Goal: Check status: Check status

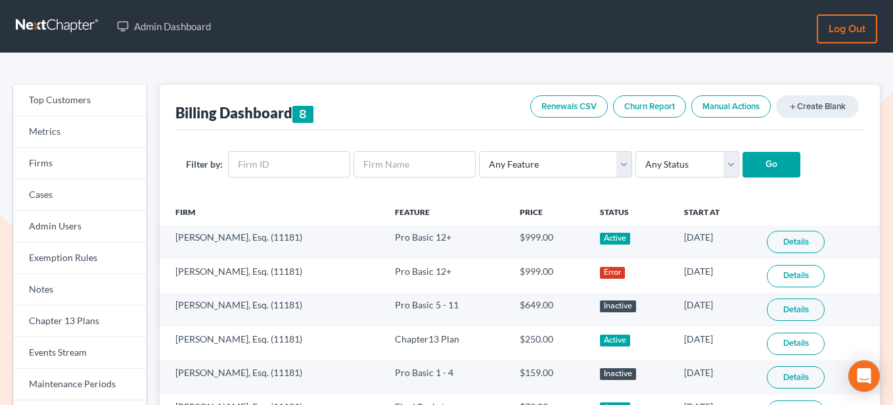
scroll to position [164, 0]
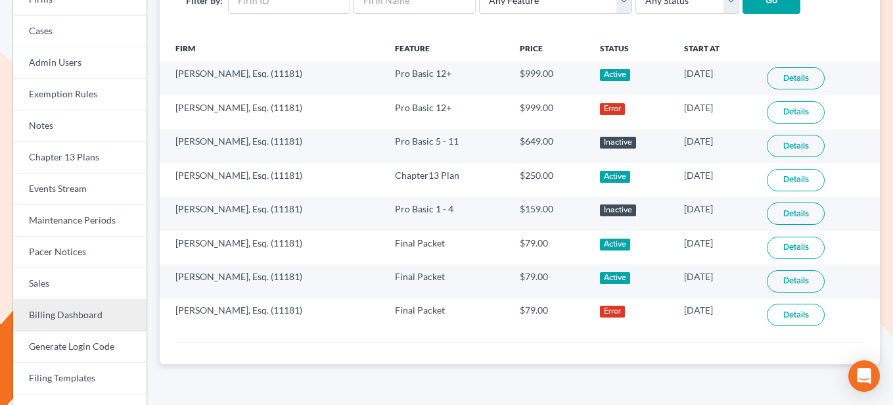
click at [72, 318] on link "Billing Dashboard" at bounding box center [79, 315] width 133 height 32
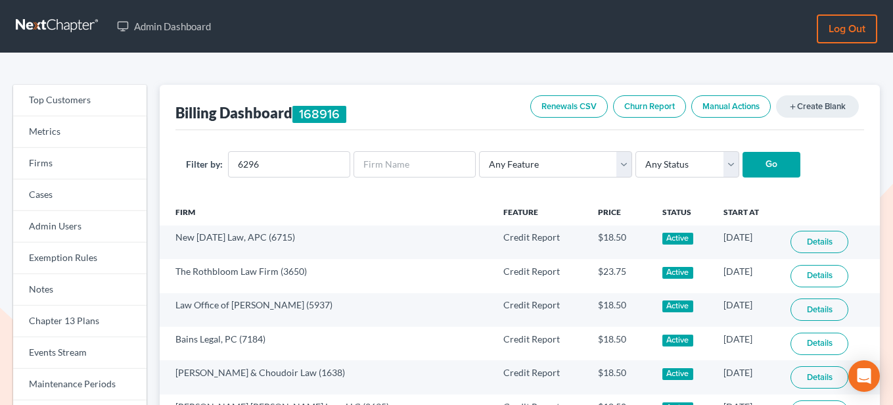
type input "6296"
click at [742, 169] on input "Go" at bounding box center [771, 165] width 58 height 26
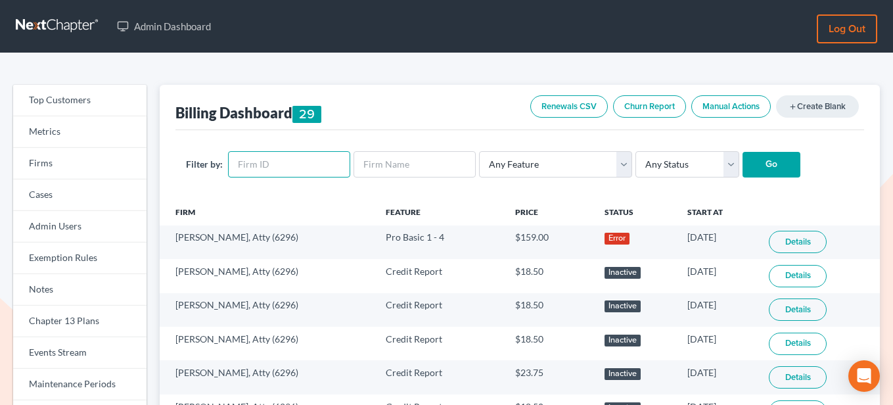
click at [278, 153] on input "text" at bounding box center [289, 164] width 122 height 26
paste input "7632"
type input "7632"
click at [767, 167] on input "Go" at bounding box center [771, 165] width 58 height 26
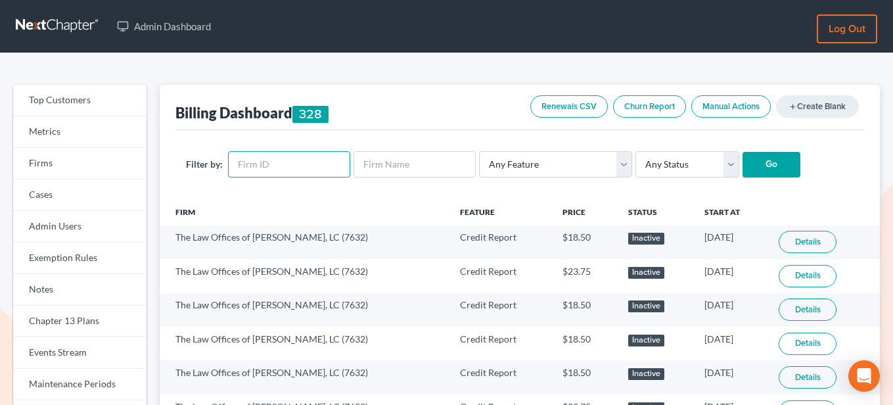
click at [253, 165] on input "text" at bounding box center [289, 164] width 122 height 26
paste input "11200"
type input "11200"
click at [772, 159] on input "Go" at bounding box center [771, 165] width 58 height 26
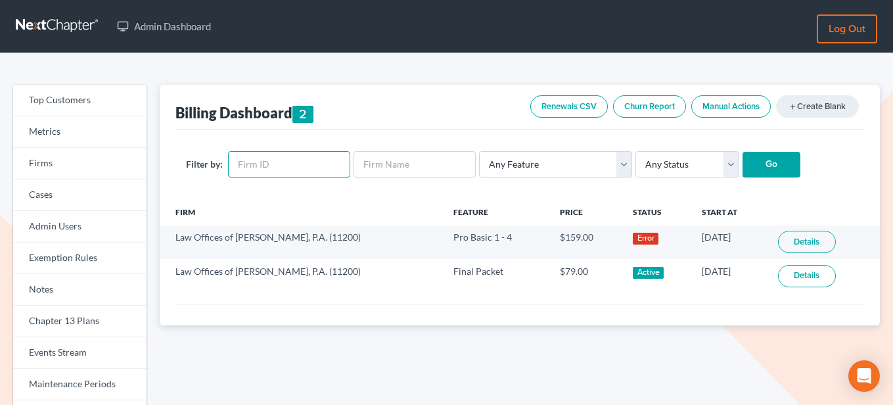
click at [320, 162] on input "text" at bounding box center [289, 164] width 122 height 26
paste input "11501"
type input "11501"
click at [762, 162] on input "Go" at bounding box center [771, 165] width 58 height 26
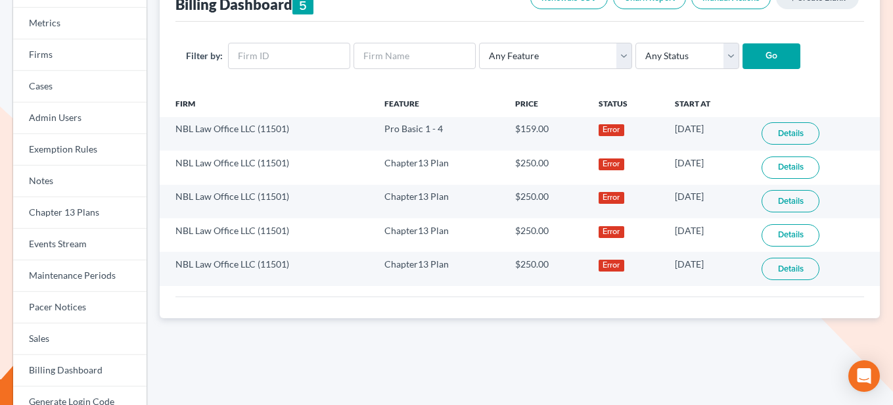
scroll to position [116, 0]
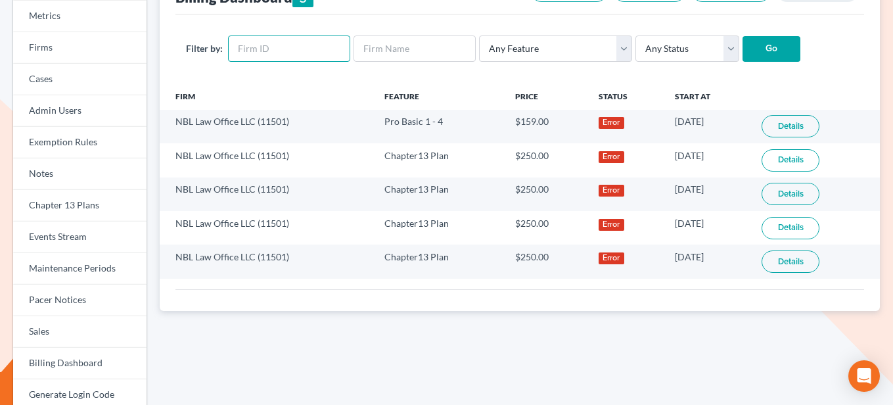
click at [285, 47] on input "text" at bounding box center [289, 48] width 122 height 26
paste input "10517"
type input "10517"
click at [751, 47] on input "Go" at bounding box center [771, 49] width 58 height 26
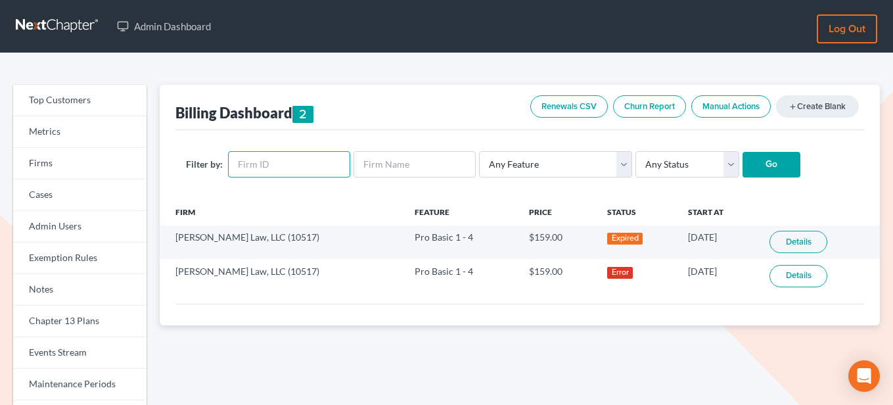
click at [307, 161] on input "text" at bounding box center [289, 164] width 122 height 26
paste input "10179"
type input "10179"
click at [763, 161] on input "Go" at bounding box center [771, 165] width 58 height 26
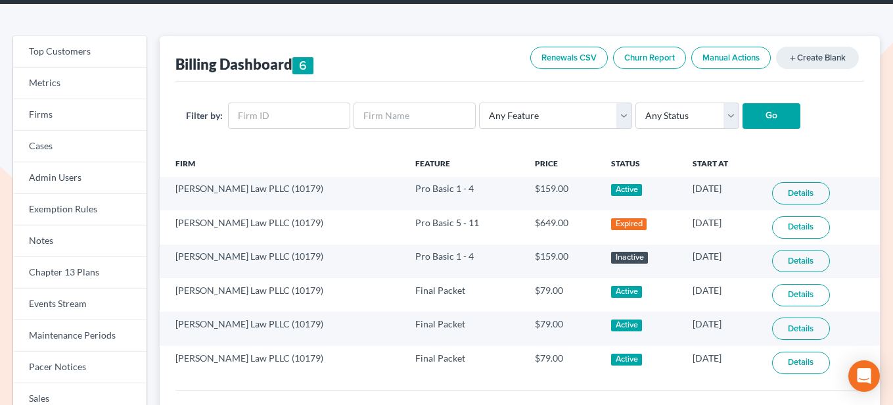
scroll to position [66, 0]
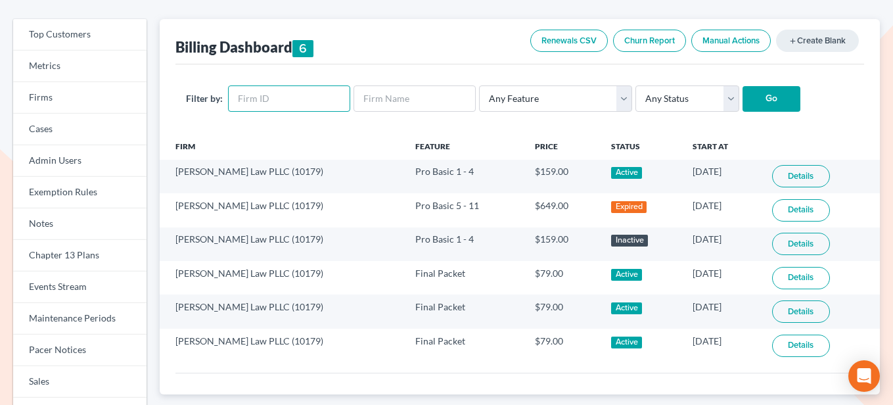
click at [315, 97] on input "text" at bounding box center [289, 98] width 122 height 26
paste input "7557"
type input "7557"
click at [743, 100] on input "Go" at bounding box center [771, 99] width 58 height 26
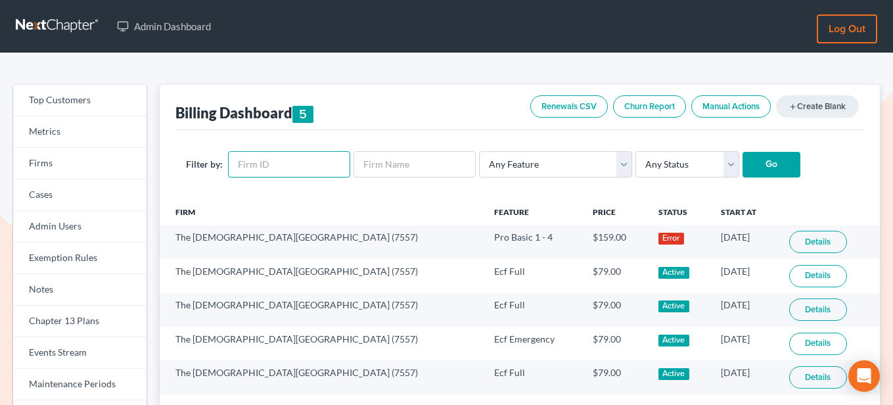
click at [275, 156] on input "text" at bounding box center [289, 164] width 122 height 26
paste input "11501"
type input "11501"
click at [742, 162] on input "Go" at bounding box center [771, 165] width 58 height 26
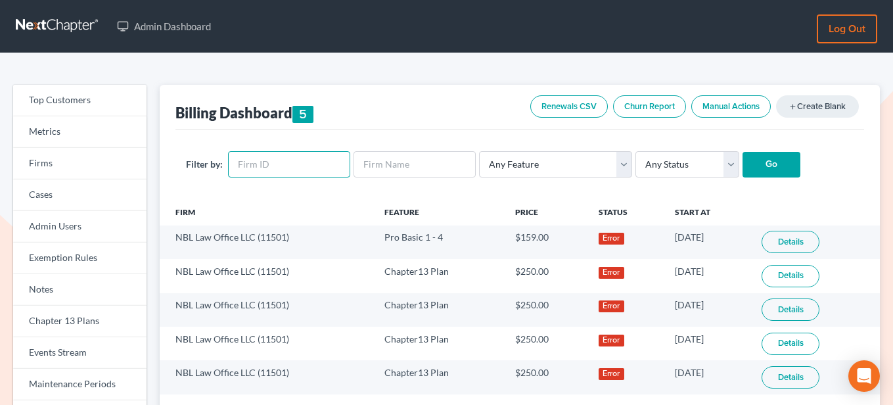
click at [304, 166] on input "text" at bounding box center [289, 164] width 122 height 26
paste input "2716"
type input "2716"
click at [762, 156] on input "Go" at bounding box center [771, 165] width 58 height 26
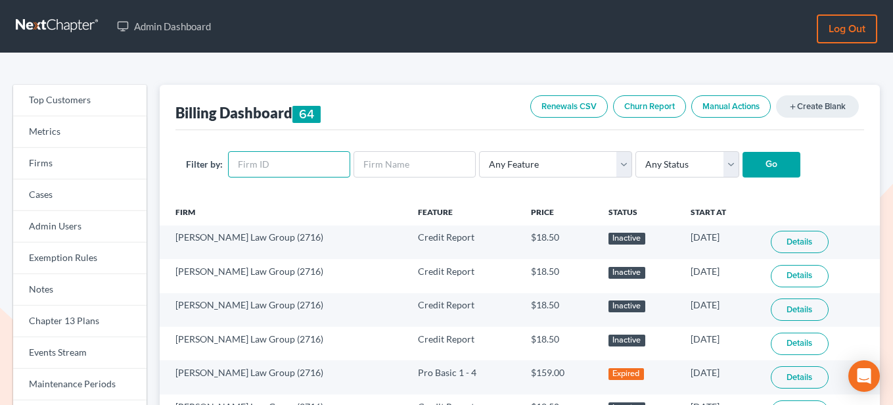
click at [269, 166] on input "text" at bounding box center [289, 164] width 122 height 26
paste input "690"
type input "690"
click at [753, 163] on input "Go" at bounding box center [771, 165] width 58 height 26
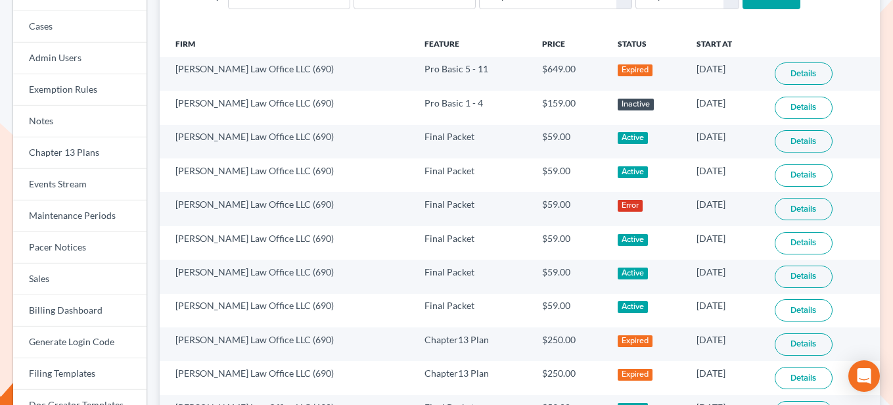
scroll to position [90, 0]
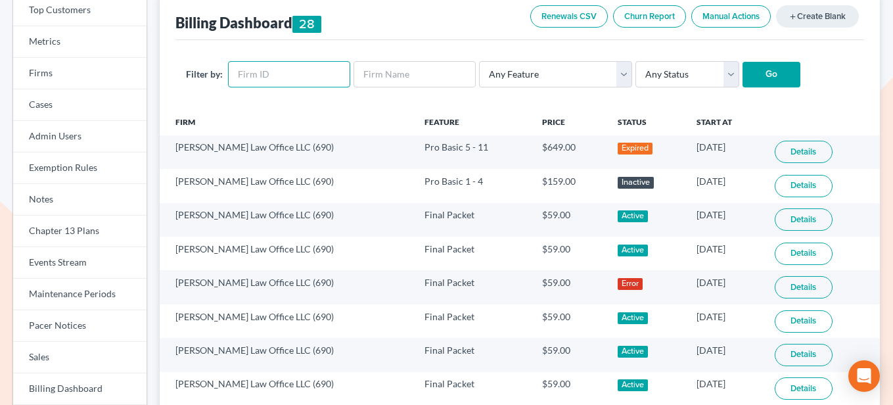
click at [311, 62] on input "text" at bounding box center [289, 74] width 122 height 26
paste input "1381"
type input "1381"
click at [742, 70] on input "Go" at bounding box center [771, 75] width 58 height 26
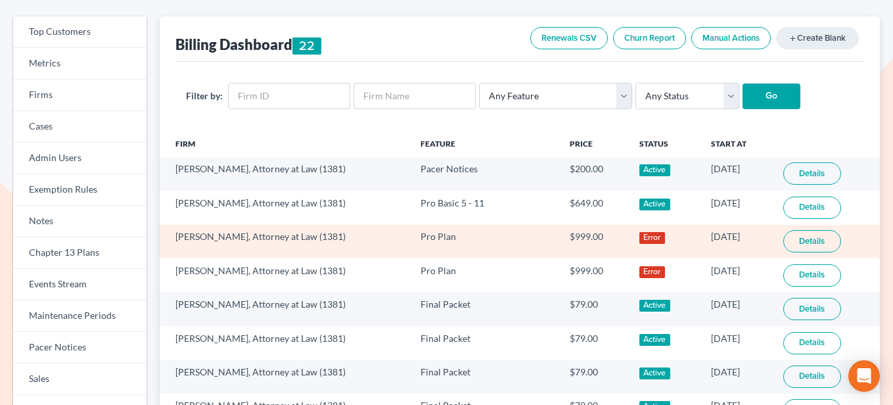
scroll to position [72, 0]
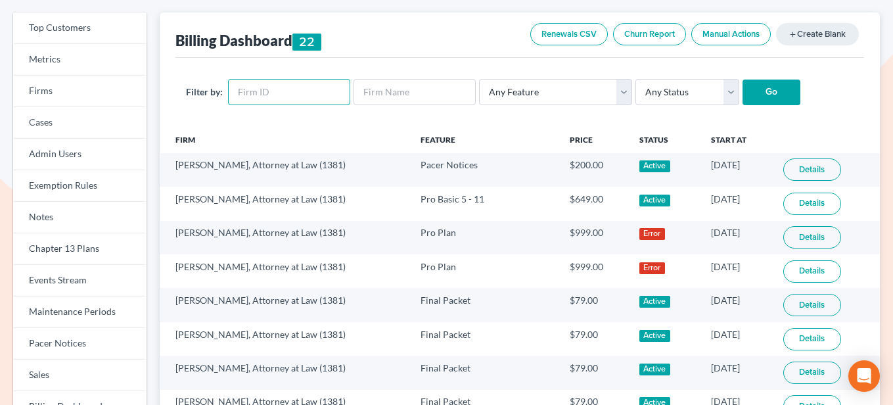
click at [304, 87] on input "text" at bounding box center [289, 92] width 122 height 26
paste input "1193"
type input "1193"
click at [752, 94] on input "Go" at bounding box center [771, 92] width 58 height 26
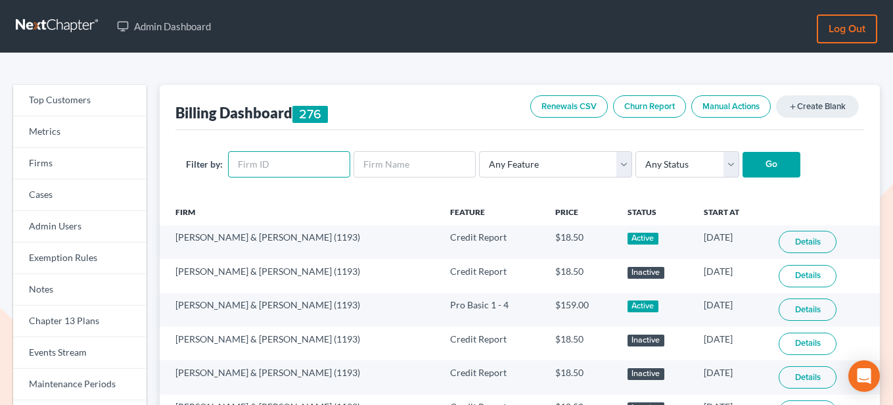
click at [276, 164] on input "text" at bounding box center [289, 164] width 122 height 26
paste input "7737"
type input "7737"
click at [772, 165] on input "Go" at bounding box center [771, 165] width 58 height 26
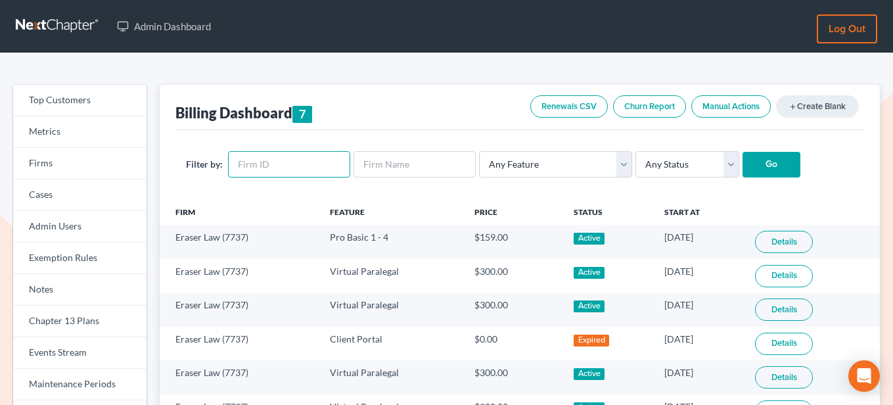
click at [273, 162] on input "text" at bounding box center [289, 164] width 122 height 26
paste input "3979"
type input "3979"
click at [752, 165] on input "Go" at bounding box center [771, 165] width 58 height 26
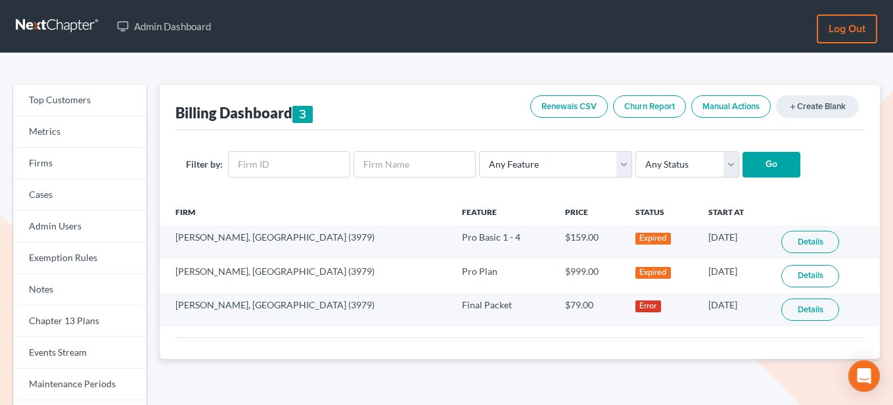
scroll to position [41, 0]
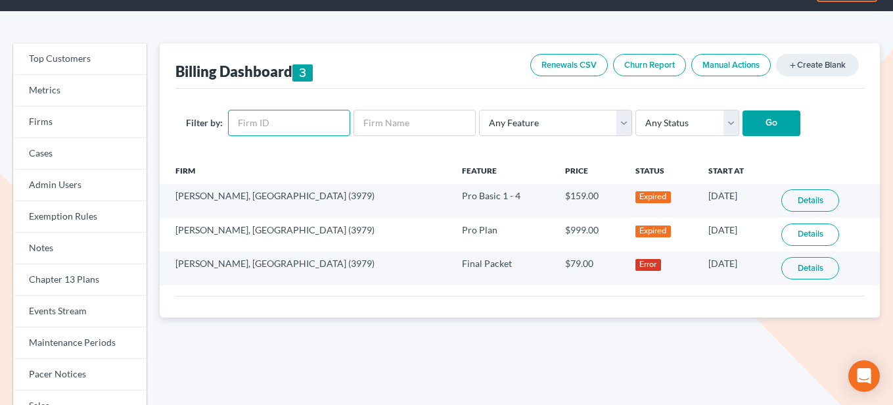
click at [305, 131] on input "text" at bounding box center [289, 123] width 122 height 26
paste input "2144"
type input "2144"
click at [774, 116] on input "Go" at bounding box center [771, 123] width 58 height 26
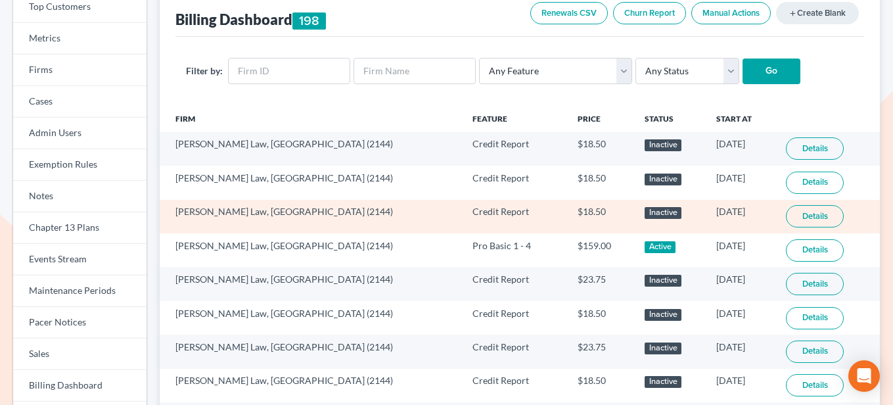
scroll to position [126, 0]
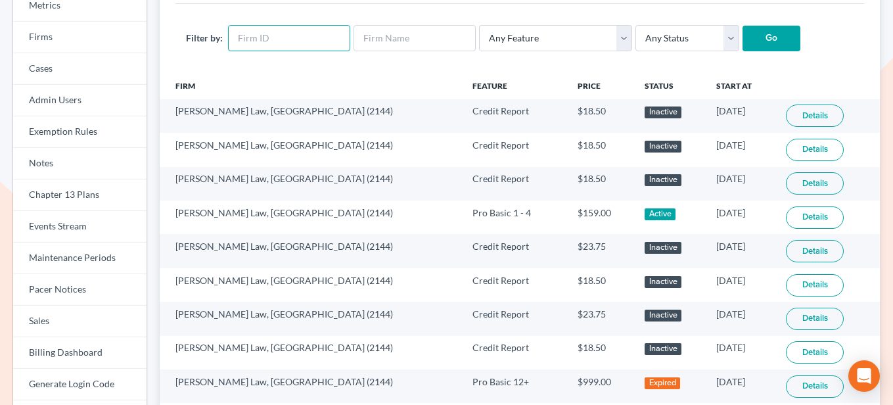
click at [307, 45] on input "text" at bounding box center [289, 38] width 122 height 26
paste input "908"
type input "908"
click at [770, 28] on input "Go" at bounding box center [771, 39] width 58 height 26
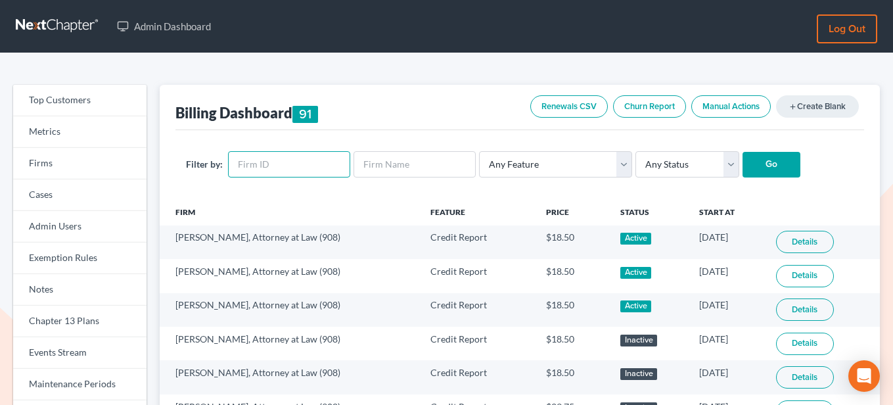
click at [273, 168] on input "text" at bounding box center [289, 164] width 122 height 26
paste input "11546"
type input "11546"
click at [772, 161] on input "Go" at bounding box center [771, 165] width 58 height 26
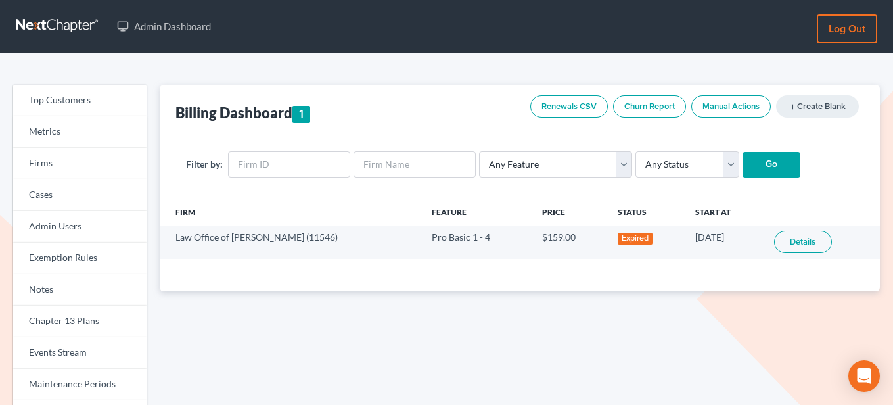
scroll to position [1, 0]
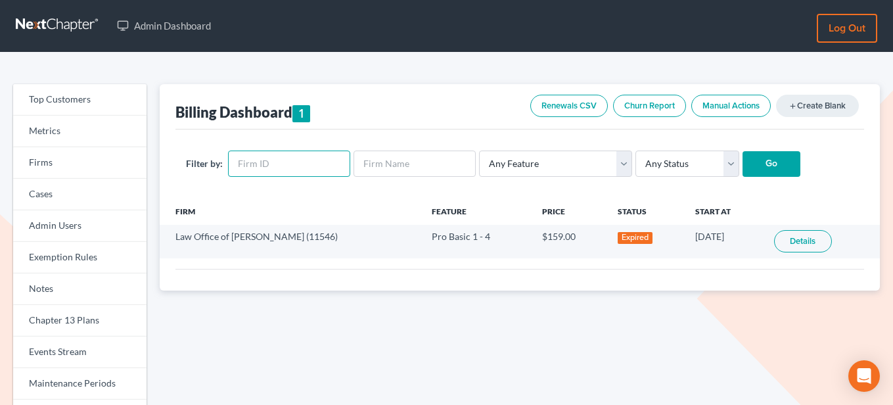
click at [279, 156] on input "text" at bounding box center [289, 163] width 122 height 26
paste input "11176"
type input "11176"
click at [753, 160] on input "Go" at bounding box center [771, 164] width 58 height 26
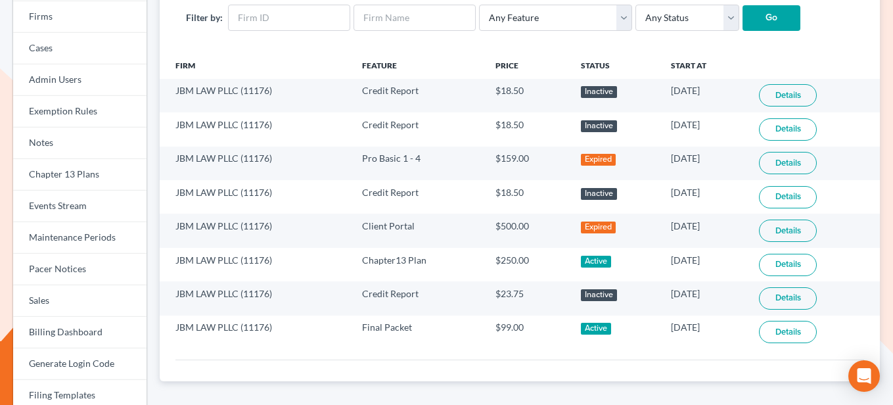
scroll to position [152, 0]
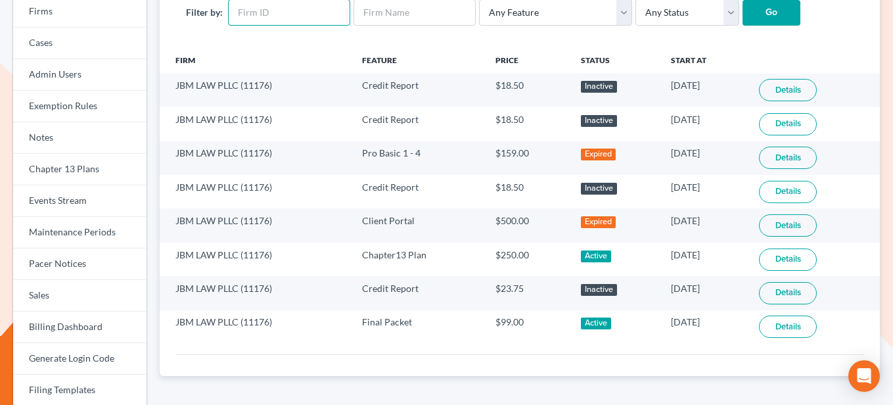
click at [275, 14] on input "text" at bounding box center [289, 12] width 122 height 26
paste input "6463"
type input "6463"
click at [764, 16] on input "Go" at bounding box center [771, 13] width 58 height 26
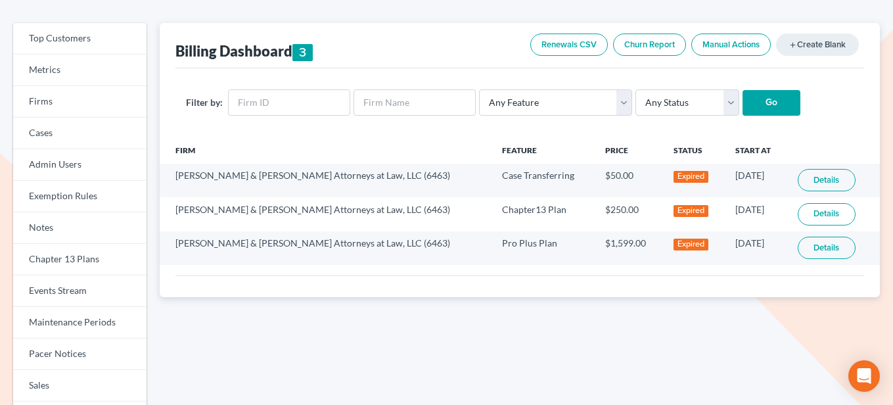
scroll to position [62, 0]
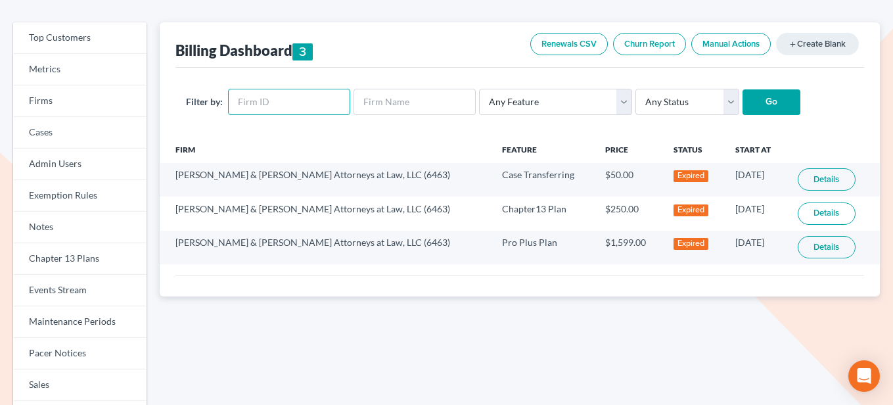
click at [284, 104] on input "text" at bounding box center [289, 102] width 122 height 26
paste input "6018"
type input "6018"
click at [745, 103] on input "Go" at bounding box center [771, 102] width 58 height 26
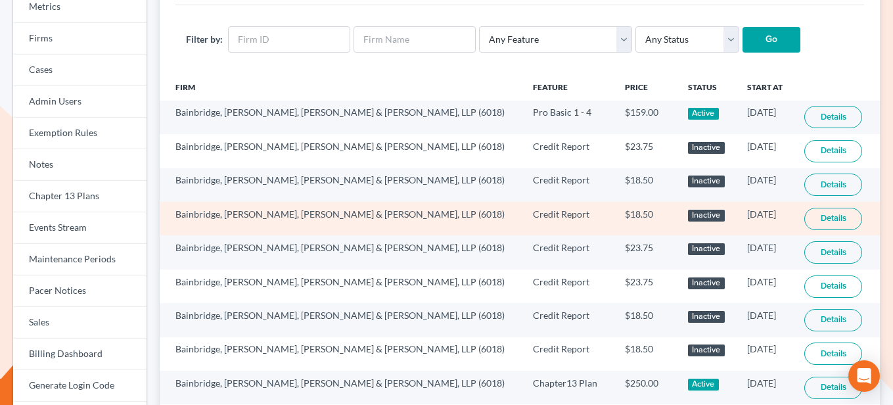
scroll to position [124, 0]
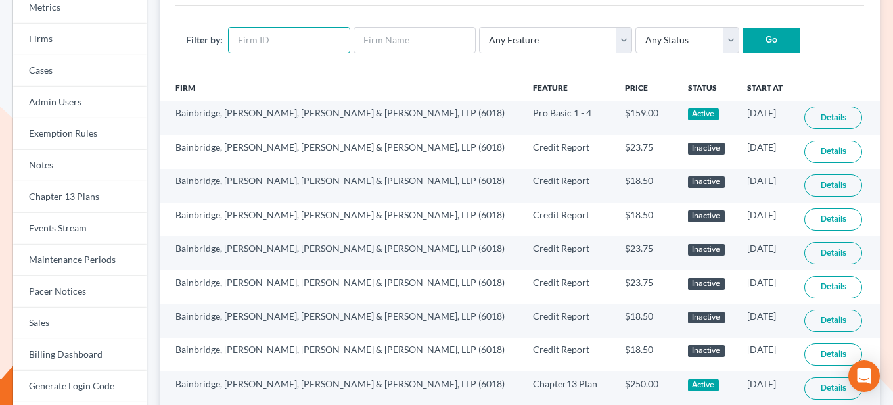
click at [301, 42] on input "text" at bounding box center [289, 40] width 122 height 26
paste input "5646"
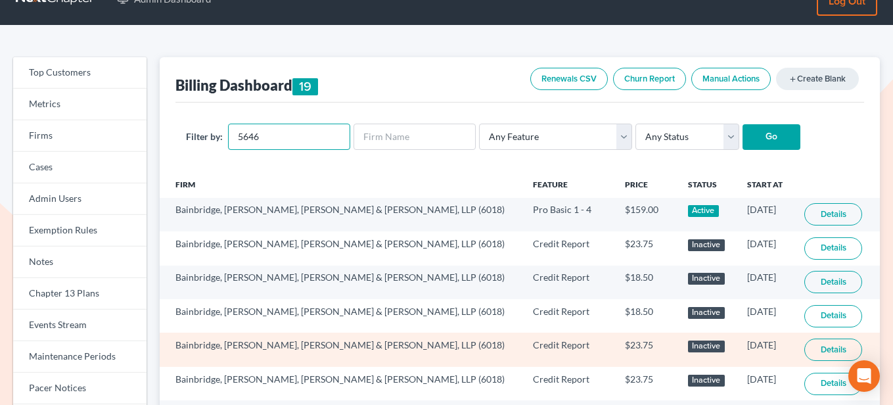
scroll to position [0, 0]
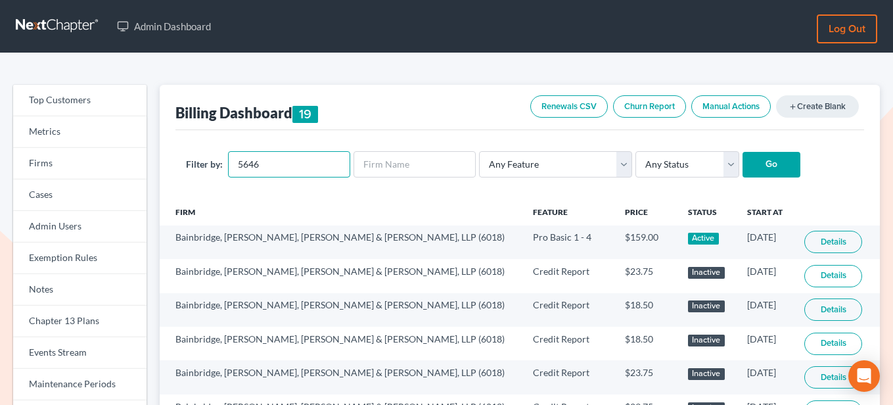
type input "5646"
click at [746, 164] on input "Go" at bounding box center [771, 165] width 58 height 26
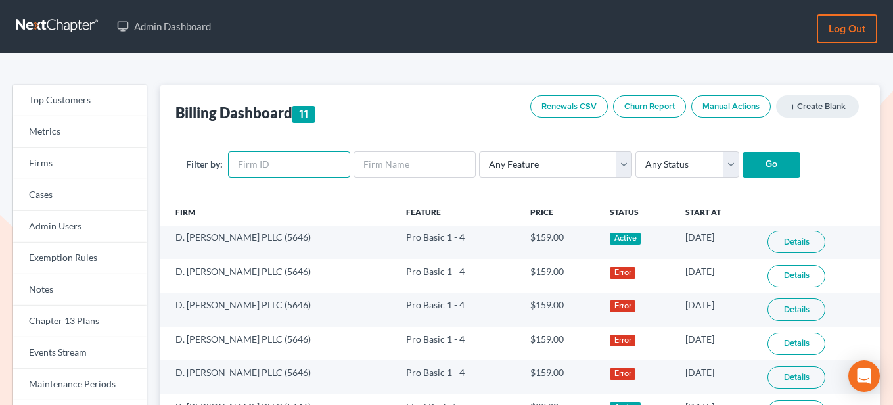
click at [270, 162] on input "text" at bounding box center [289, 164] width 122 height 26
paste input "11549"
type input "11549"
click at [745, 161] on input "Go" at bounding box center [771, 165] width 58 height 26
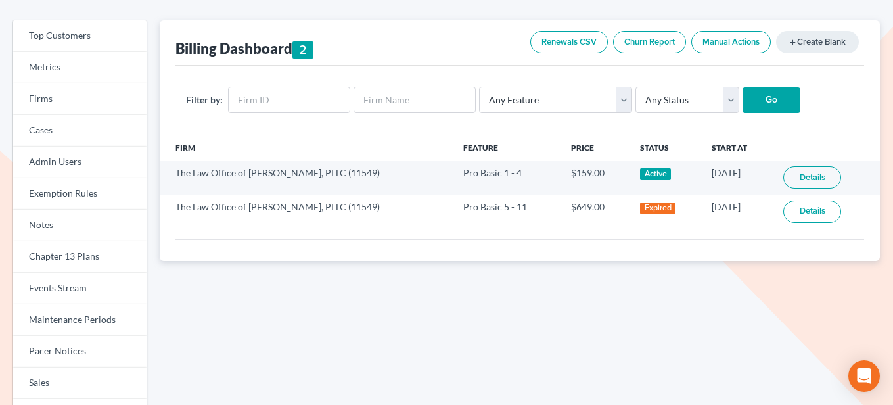
scroll to position [103, 0]
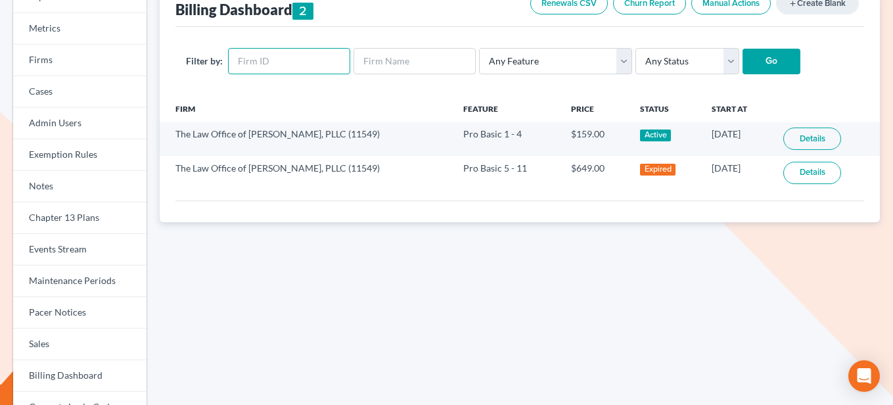
click at [314, 62] on input "text" at bounding box center [289, 61] width 122 height 26
paste input "9063"
type input "9063"
click at [748, 56] on input "Go" at bounding box center [771, 62] width 58 height 26
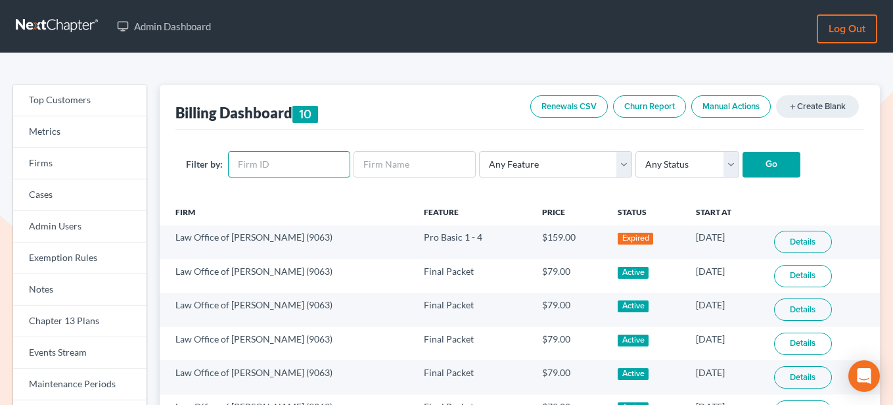
click at [265, 155] on input "text" at bounding box center [289, 164] width 122 height 26
paste input "3122"
type input "3122"
click at [762, 160] on input "Go" at bounding box center [771, 165] width 58 height 26
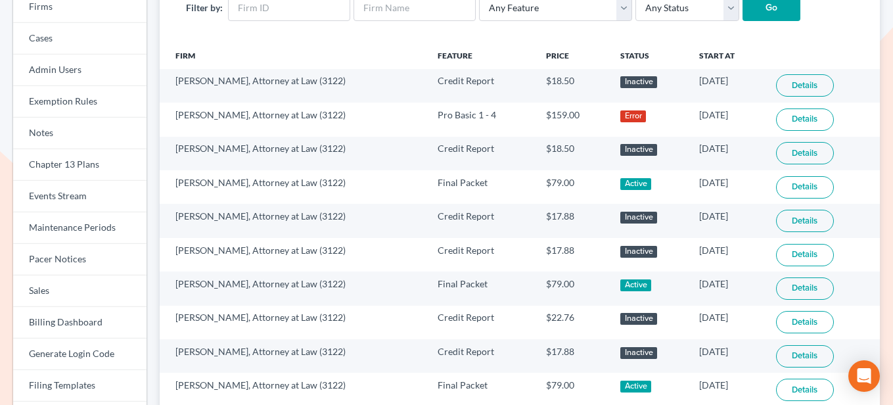
scroll to position [160, 0]
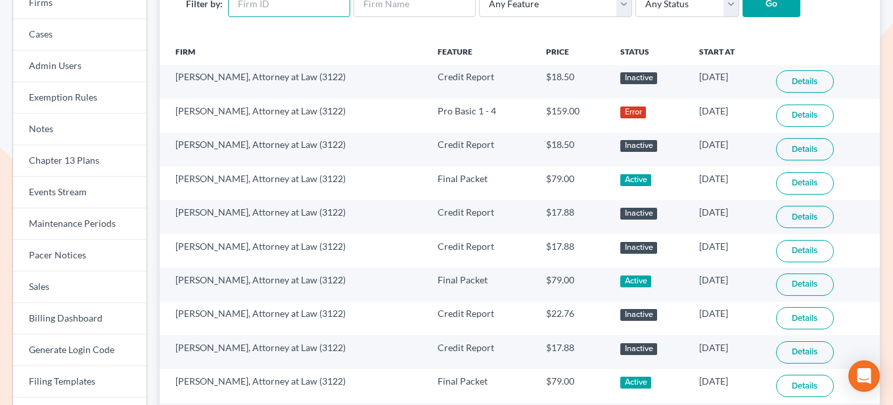
click at [300, 16] on input "text" at bounding box center [289, 4] width 122 height 26
paste input "402"
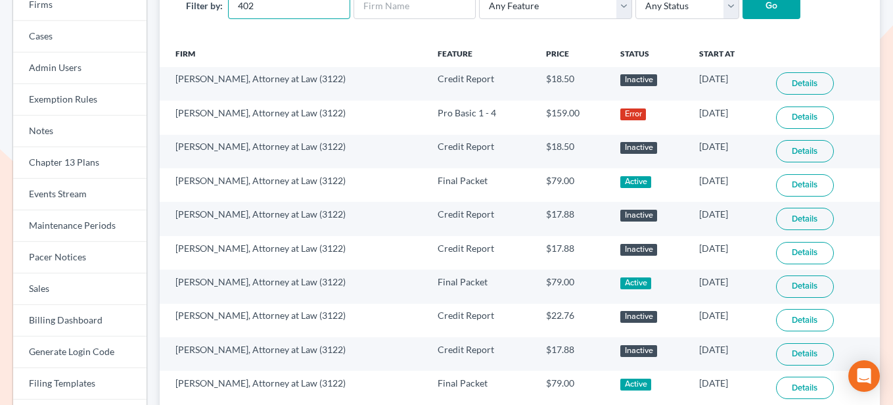
type input "402"
click at [742, 7] on input "Go" at bounding box center [771, 6] width 58 height 26
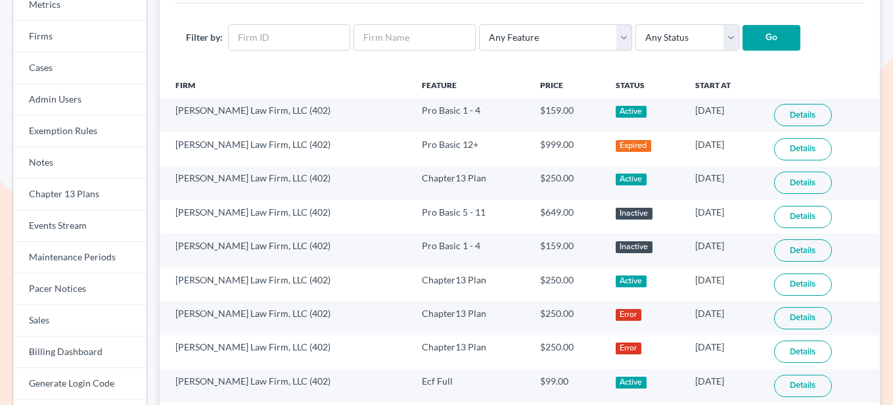
scroll to position [185, 0]
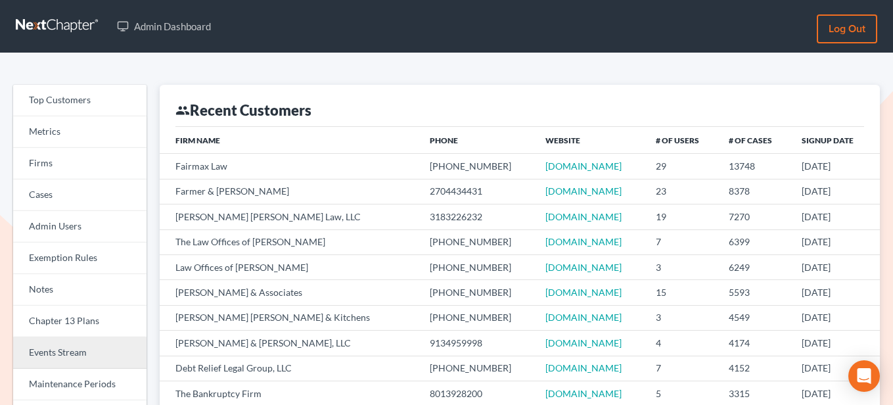
click at [87, 357] on link "Events Stream" at bounding box center [79, 353] width 133 height 32
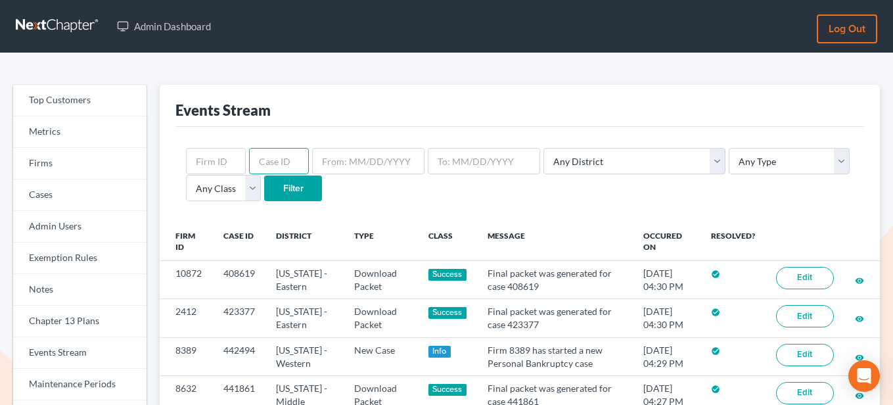
click at [282, 152] on input "text" at bounding box center [279, 161] width 60 height 26
paste input "379538"
type input "379538"
click at [290, 191] on input "Filter" at bounding box center [293, 188] width 58 height 26
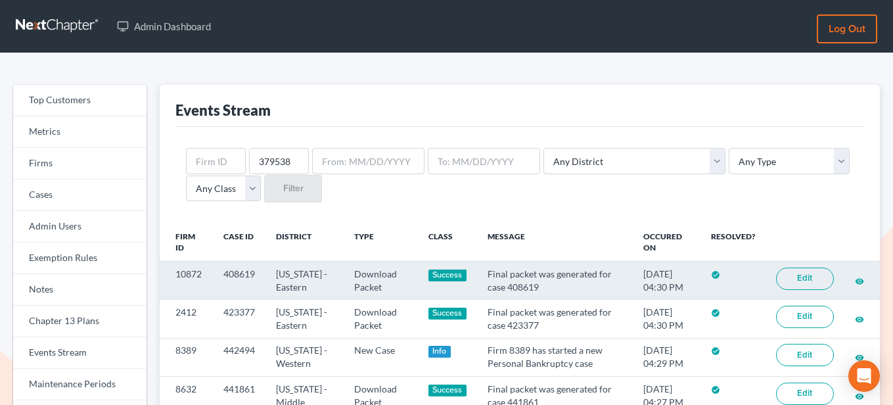
scroll to position [26, 0]
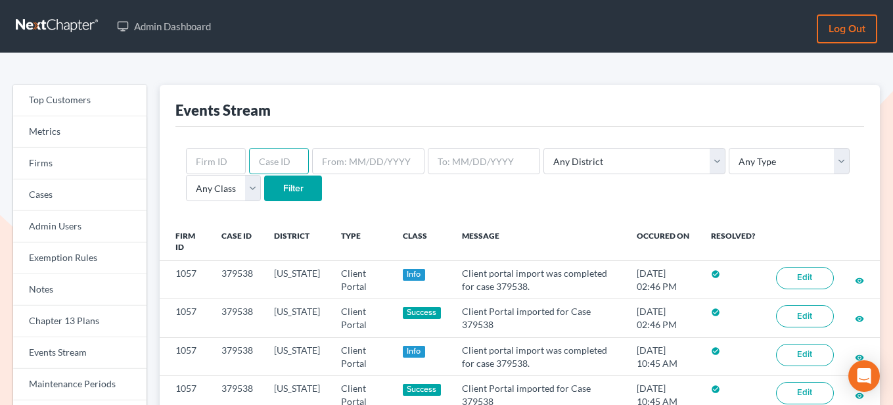
click at [261, 160] on input "text" at bounding box center [279, 161] width 60 height 26
paste input "358604"
type input "358604"
click at [293, 191] on input "Filter" at bounding box center [293, 188] width 58 height 26
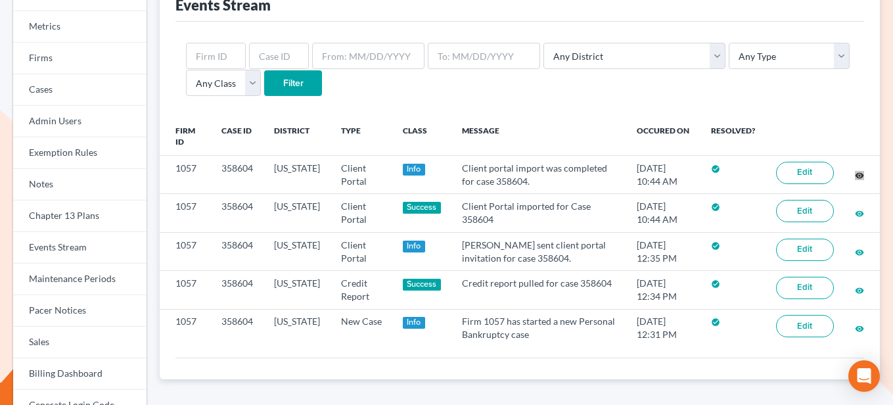
drag, startPoint x: 860, startPoint y: 173, endPoint x: 541, endPoint y: 8, distance: 358.9
click at [0, 0] on div "Top Customers Metrics Firms Cases Admin Users Exemption Rules Notes Chapter 13 …" at bounding box center [446, 347] width 893 height 799
